Goal: Task Accomplishment & Management: Manage account settings

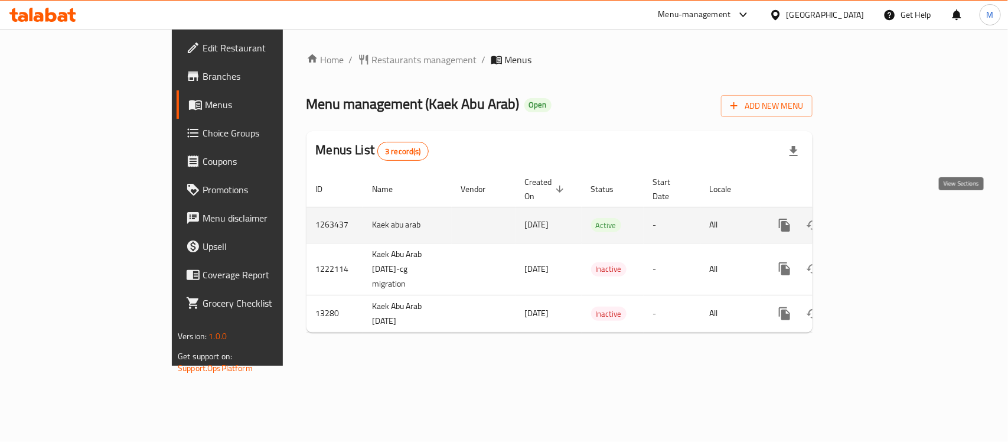
click at [877, 218] on icon "enhanced table" at bounding box center [870, 225] width 14 height 14
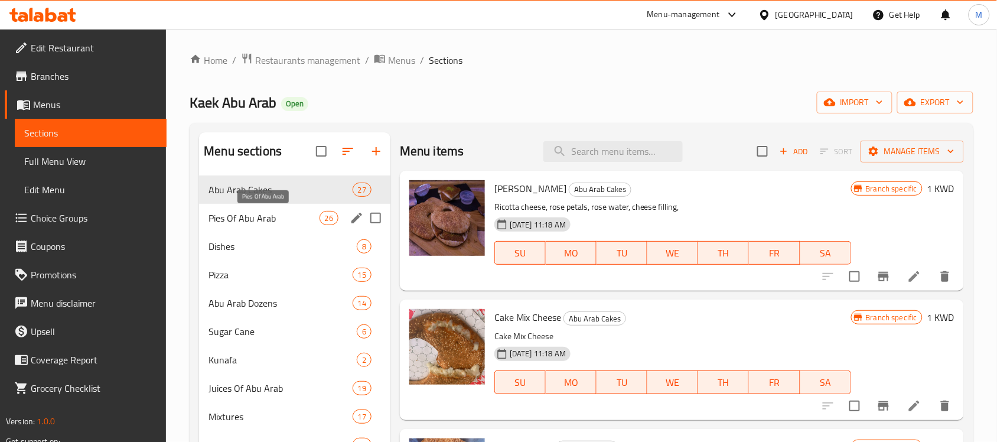
click at [283, 213] on span "Pies Of Abu Arab" at bounding box center [263, 218] width 110 height 14
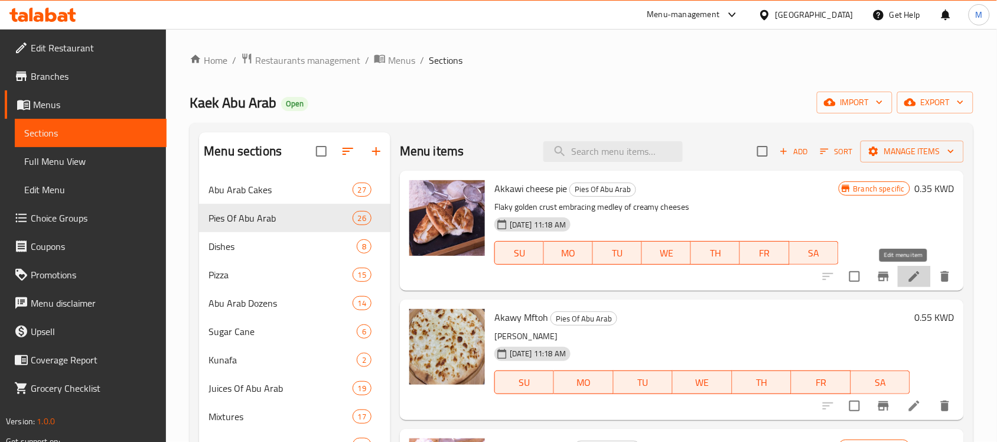
click at [907, 275] on icon at bounding box center [914, 276] width 14 height 14
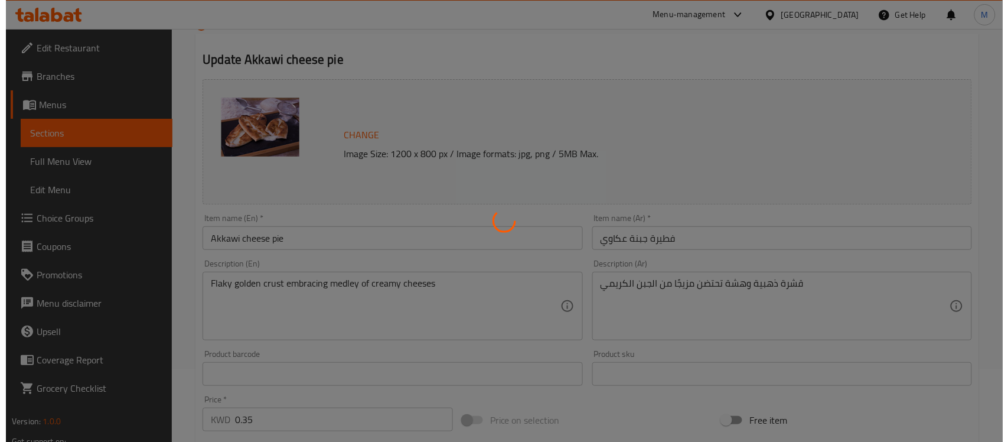
scroll to position [390, 0]
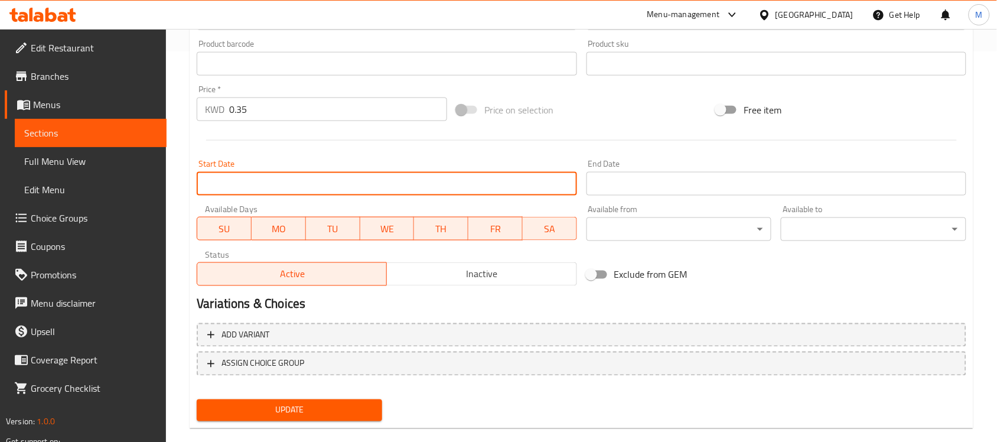
click at [497, 188] on input "Start Date" at bounding box center [387, 184] width 380 height 24
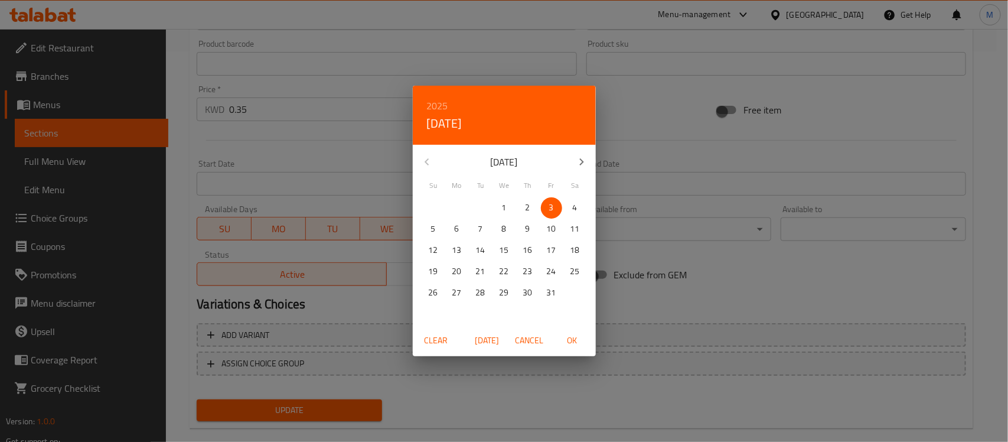
click at [762, 283] on div "2025 Fri, Oct [DATE] Mo Tu We Th Fr Sa 28 29 30 1 2 3 4 5 6 7 8 9 10 11 12 13 1…" at bounding box center [504, 221] width 1008 height 442
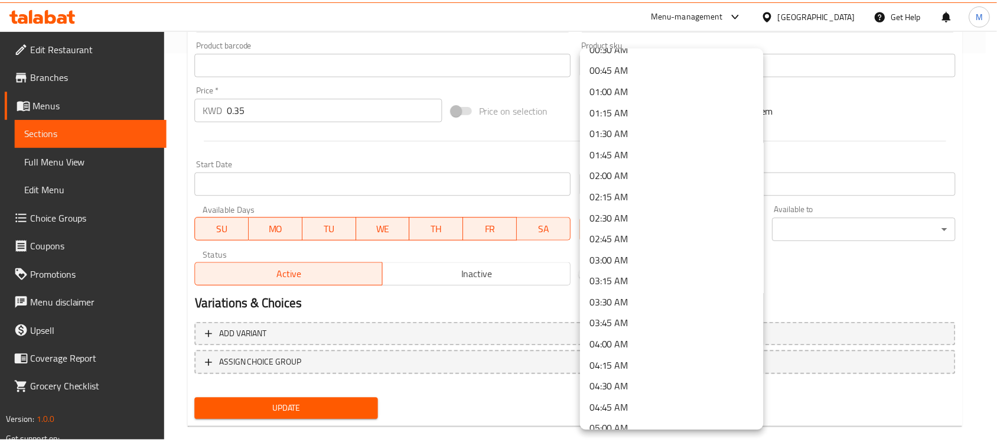
scroll to position [443, 0]
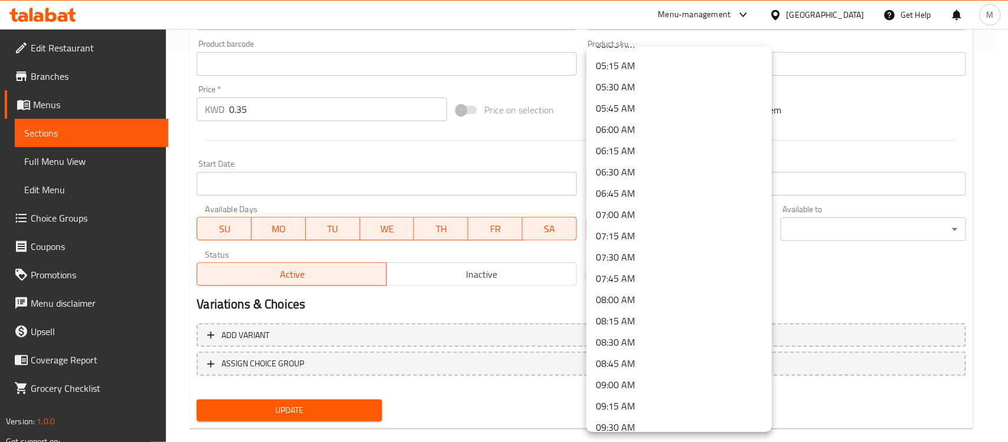
click at [875, 259] on div at bounding box center [504, 221] width 1008 height 442
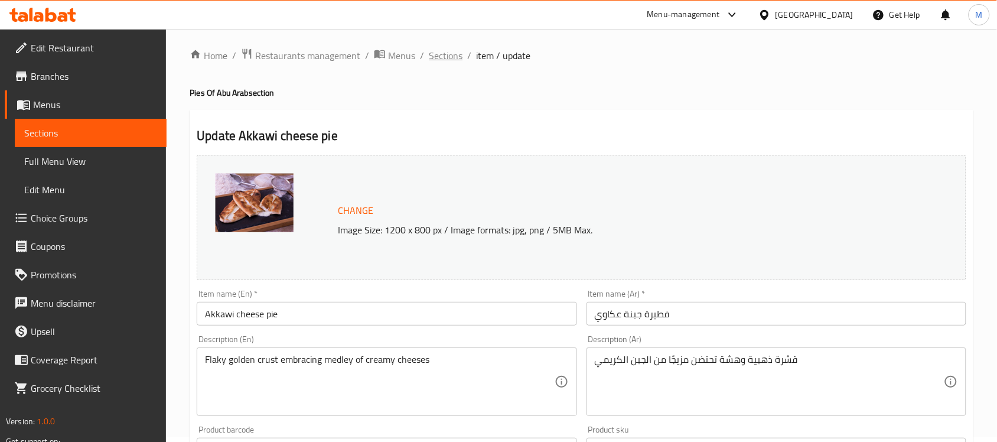
scroll to position [0, 0]
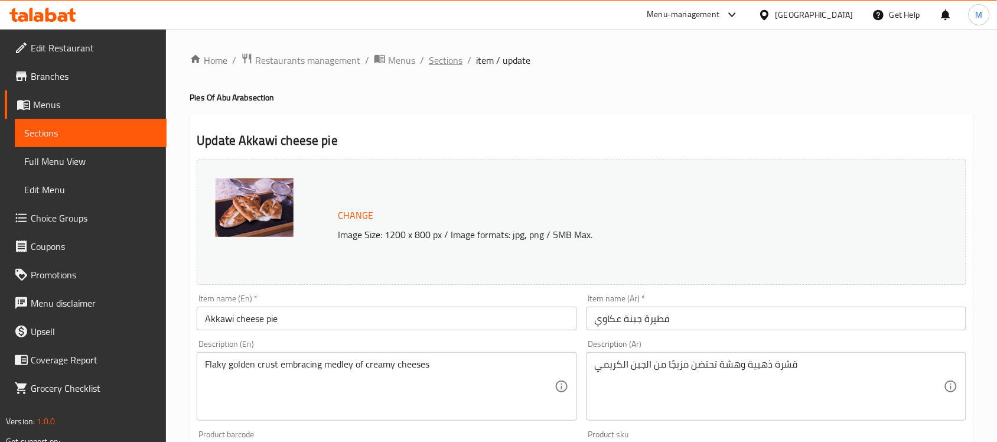
click at [442, 56] on span "Sections" at bounding box center [446, 60] width 34 height 14
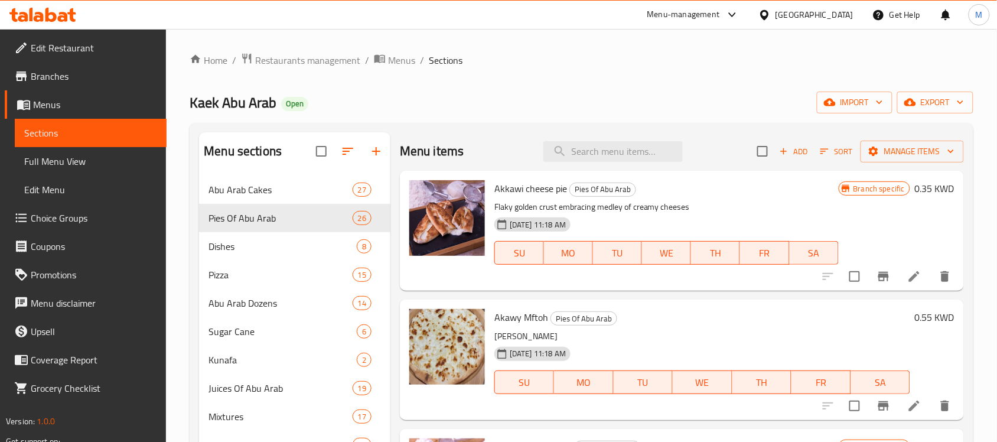
click at [771, 9] on icon at bounding box center [764, 15] width 12 height 12
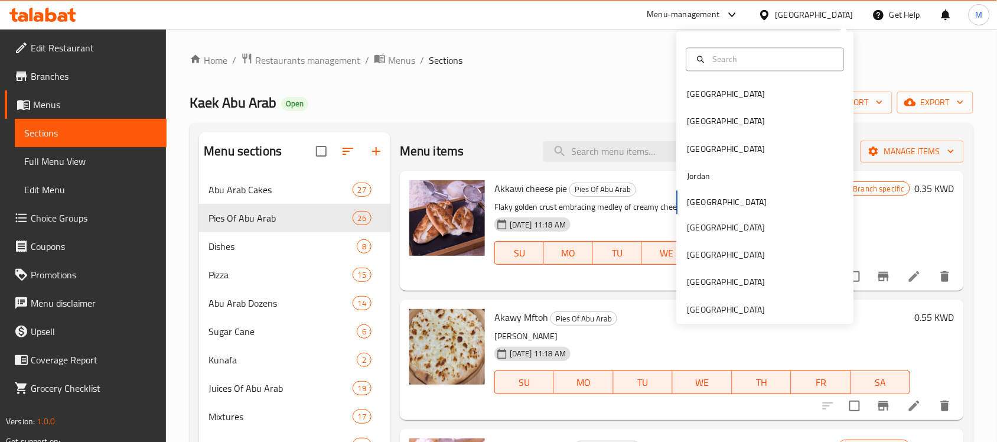
click at [753, 318] on div "[GEOGRAPHIC_DATA] [GEOGRAPHIC_DATA] [GEOGRAPHIC_DATA] [GEOGRAPHIC_DATA] [GEOGRA…" at bounding box center [765, 177] width 177 height 293
click at [753, 308] on div "[GEOGRAPHIC_DATA]" at bounding box center [726, 309] width 97 height 27
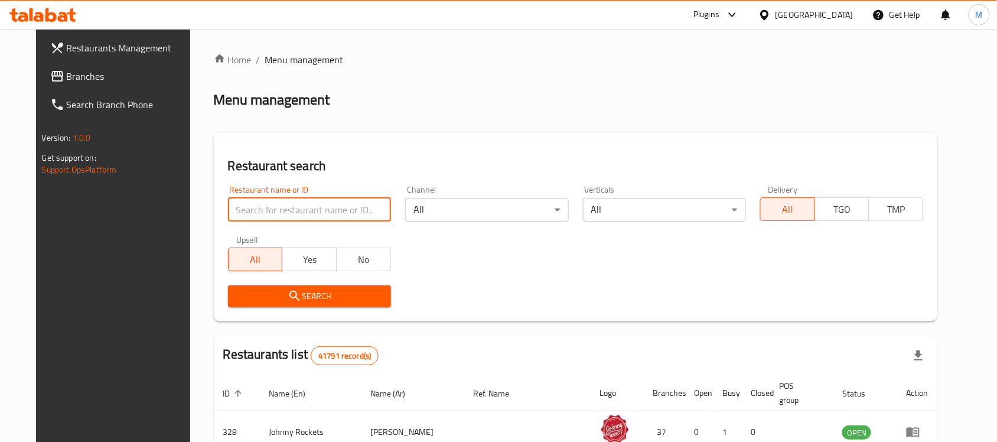
click at [278, 210] on input "search" at bounding box center [309, 210] width 163 height 24
paste input "[PERSON_NAME]"
type input "[PERSON_NAME]"
click button "Search" at bounding box center [309, 296] width 163 height 22
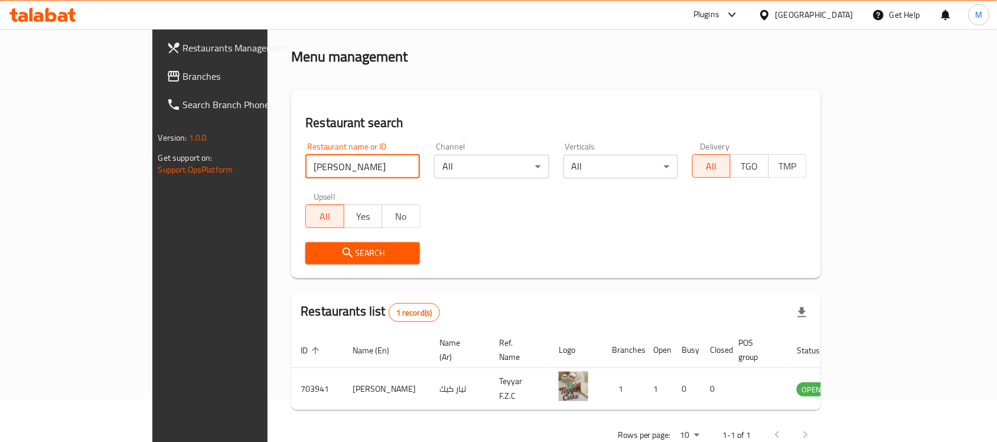
scroll to position [62, 0]
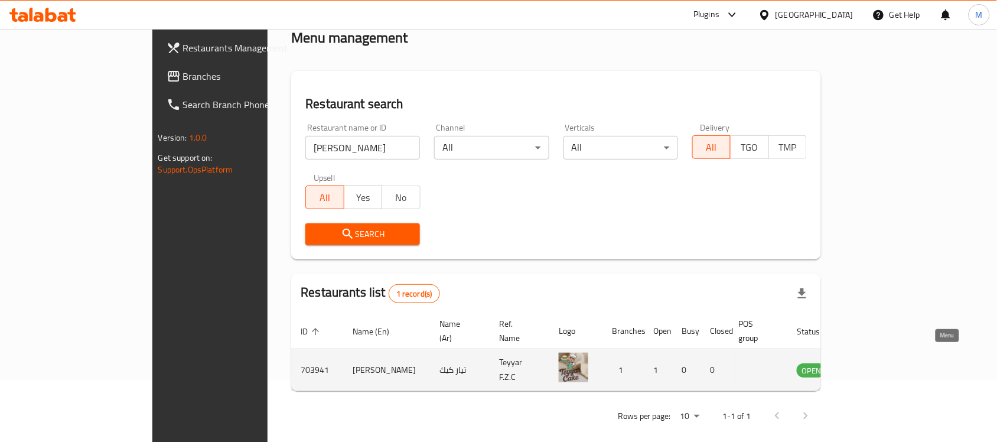
click at [872, 366] on icon "enhanced table" at bounding box center [865, 371] width 13 height 10
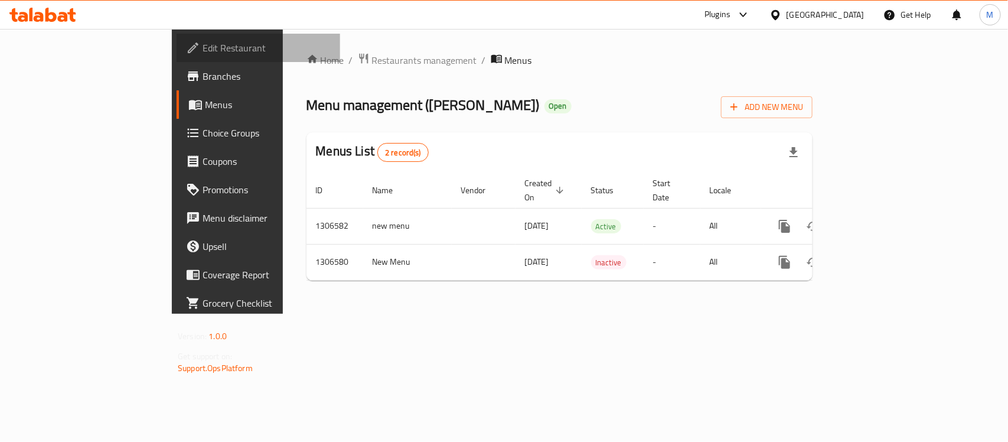
click at [203, 45] on span "Edit Restaurant" at bounding box center [267, 48] width 128 height 14
